Goal: Find contact information: Find contact information

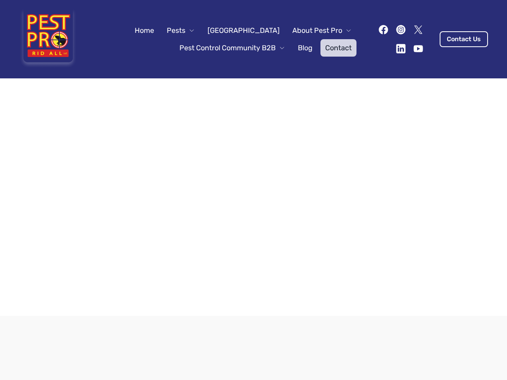
click at [253, 190] on div at bounding box center [253, 197] width 507 height 238
click at [185, 30] on span "Pests" at bounding box center [176, 30] width 19 height 11
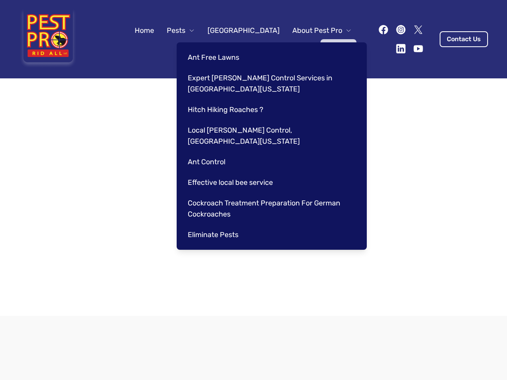
click at [314, 30] on span "About Pest Pro" at bounding box center [317, 30] width 50 height 11
click at [224, 48] on div "Ant Free Lawns Expert [PERSON_NAME] Control Services in [GEOGRAPHIC_DATA] [US_S…" at bounding box center [272, 146] width 190 height 208
